Goal: Task Accomplishment & Management: Manage account settings

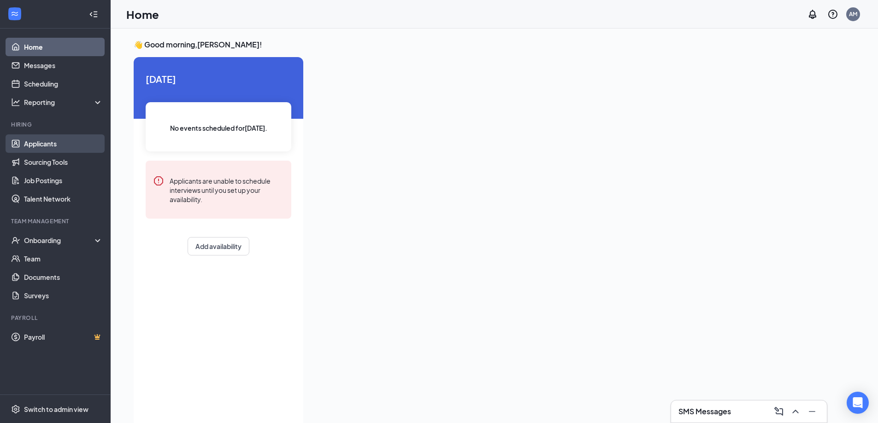
click at [45, 145] on link "Applicants" at bounding box center [63, 144] width 79 height 18
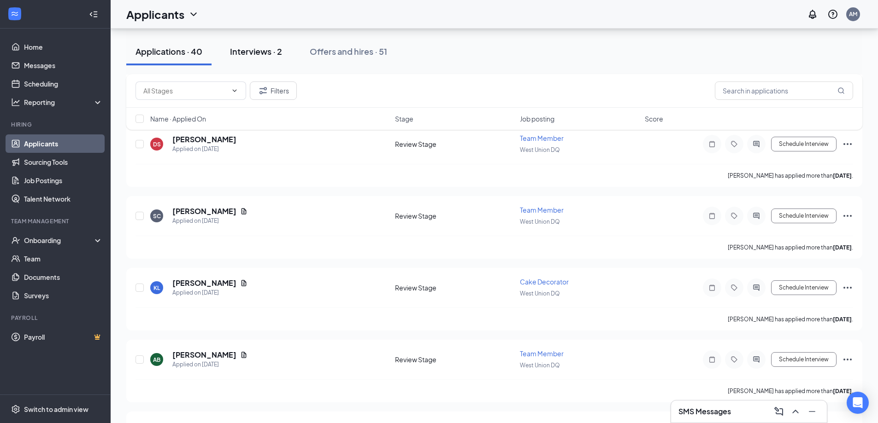
scroll to position [1751, 0]
click at [269, 51] on div "Interviews · 2" at bounding box center [256, 52] width 52 height 12
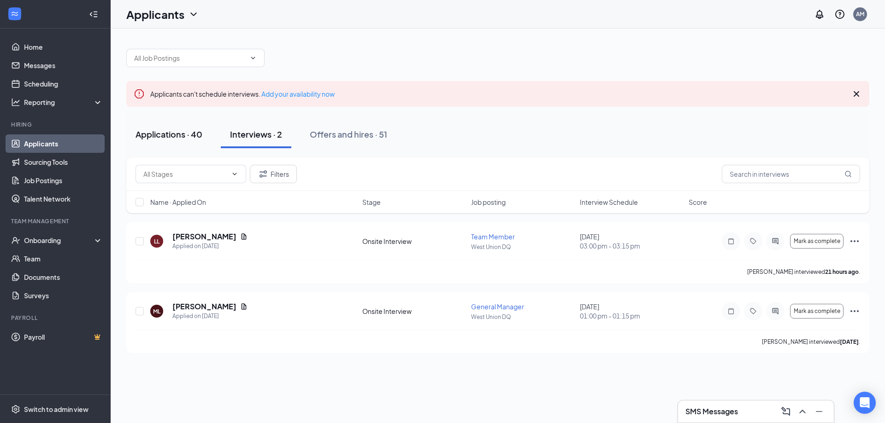
click at [180, 138] on div "Applications · 40" at bounding box center [168, 135] width 67 height 12
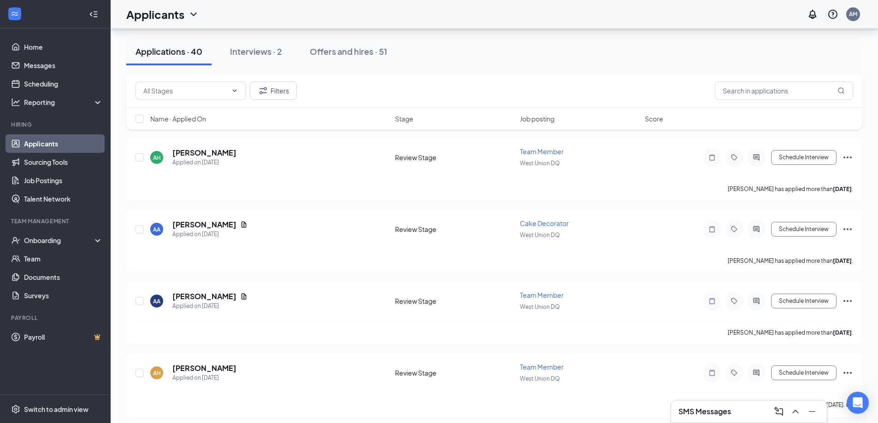
scroll to position [2677, 0]
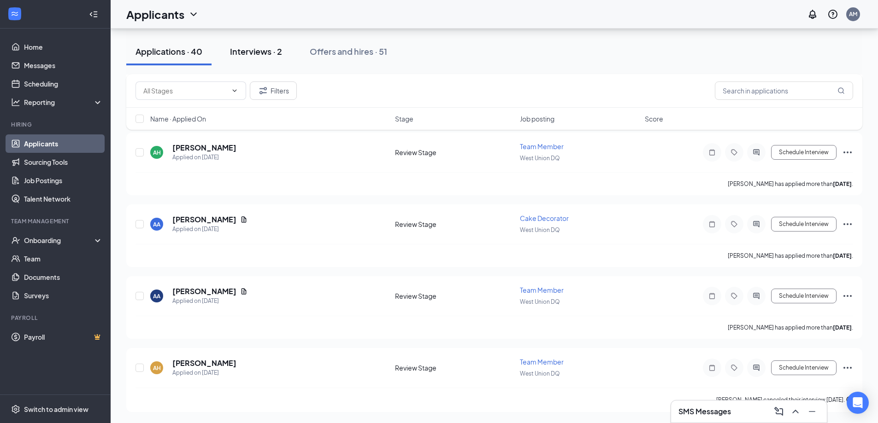
click at [232, 43] on button "Interviews · 2" at bounding box center [256, 52] width 70 height 28
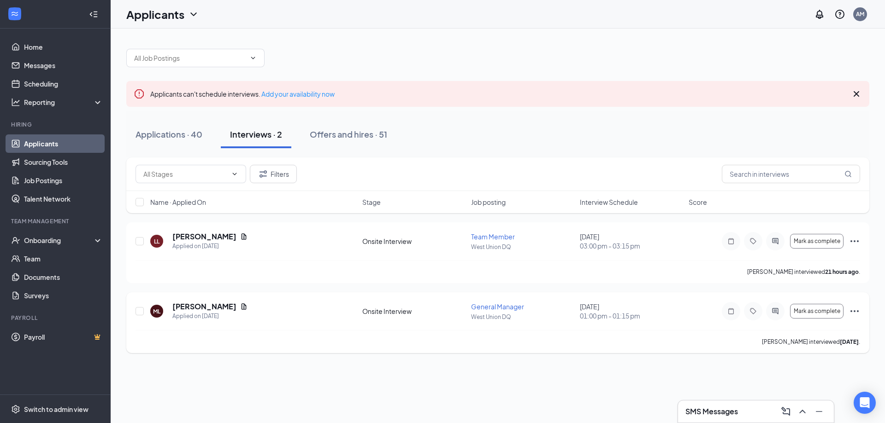
click at [854, 313] on icon "Ellipses" at bounding box center [854, 311] width 11 height 11
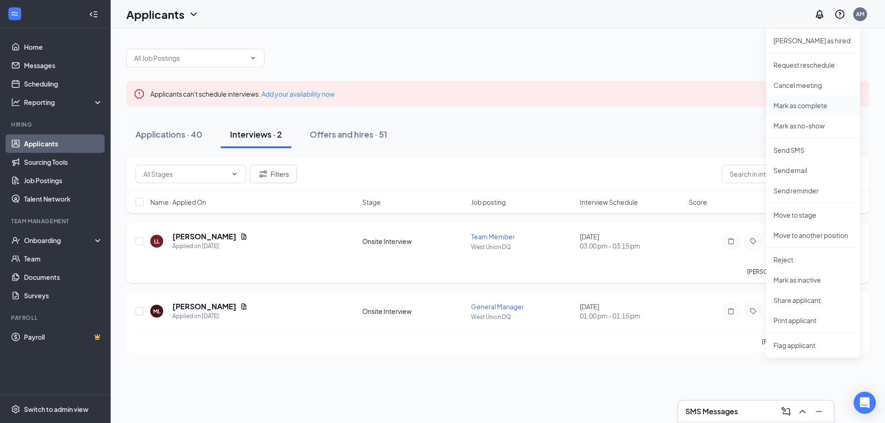
click at [796, 106] on p "Mark as complete" at bounding box center [812, 105] width 79 height 9
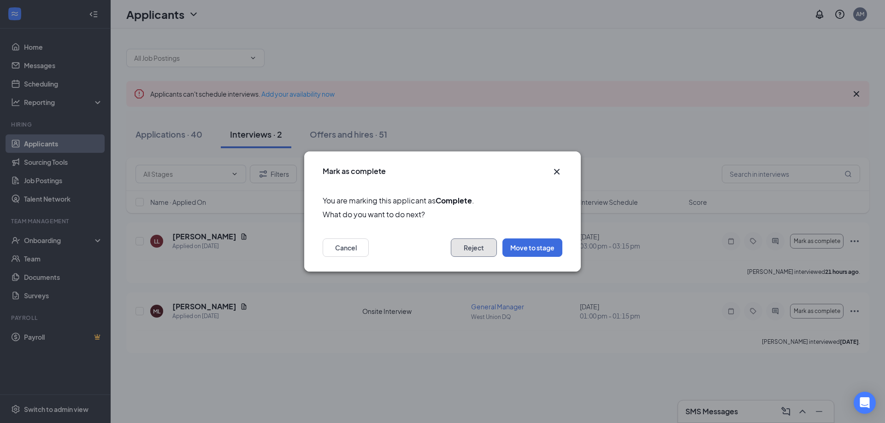
click at [458, 255] on button "Reject" at bounding box center [474, 248] width 46 height 18
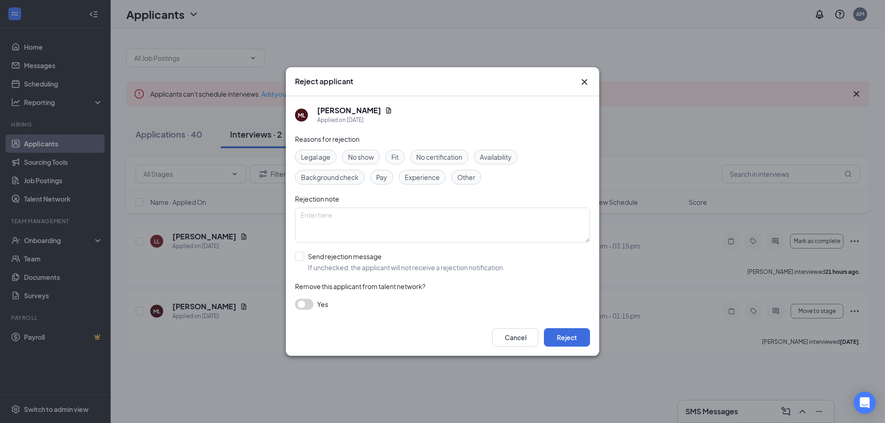
click at [572, 327] on div "Cancel Reject" at bounding box center [442, 337] width 313 height 37
click at [565, 336] on button "Reject" at bounding box center [567, 337] width 46 height 18
